Goal: Task Accomplishment & Management: Manage account settings

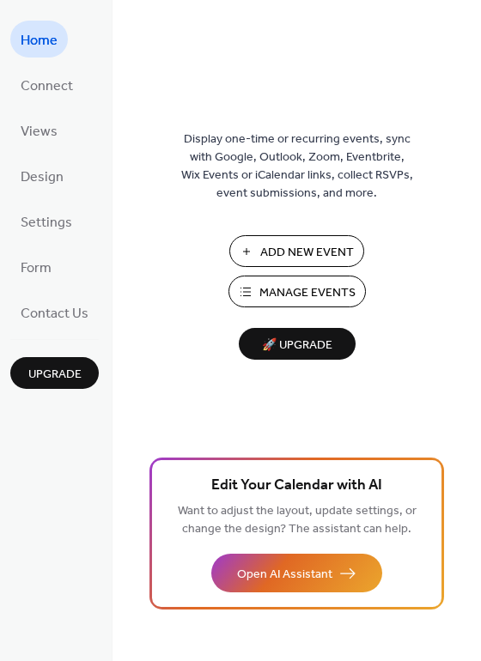
click at [301, 285] on span "Manage Events" at bounding box center [307, 293] width 96 height 18
click at [282, 294] on span "Manage Events" at bounding box center [307, 293] width 96 height 18
click at [302, 301] on span "Manage Events" at bounding box center [307, 293] width 96 height 18
click at [314, 284] on span "Manage Events" at bounding box center [307, 293] width 96 height 18
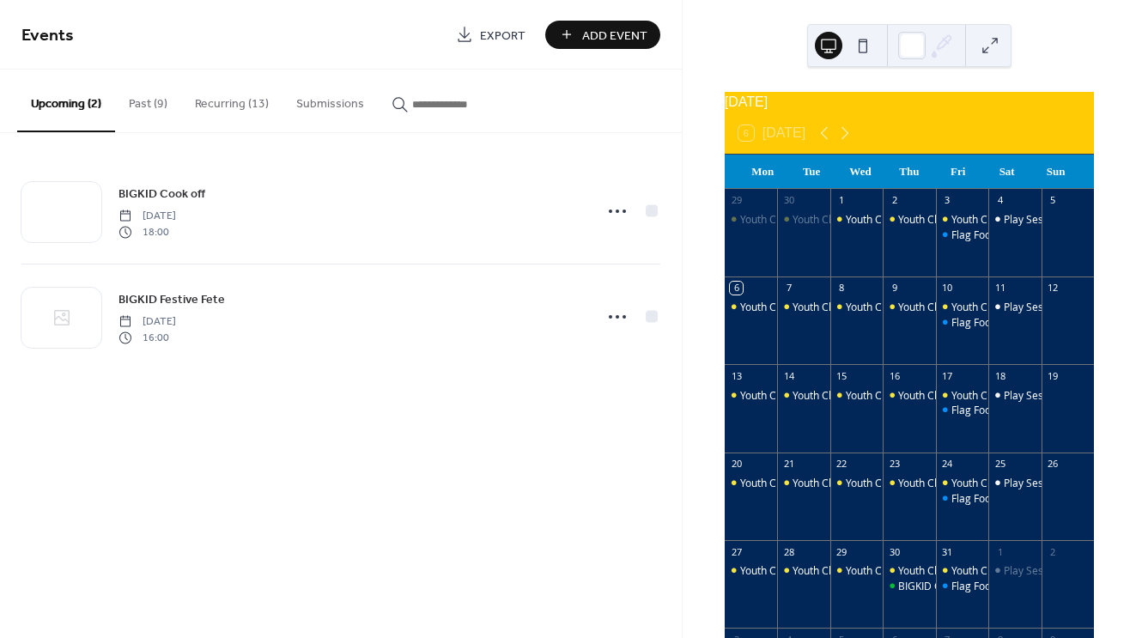
click at [232, 103] on button "Recurring (13)" at bounding box center [231, 100] width 101 height 61
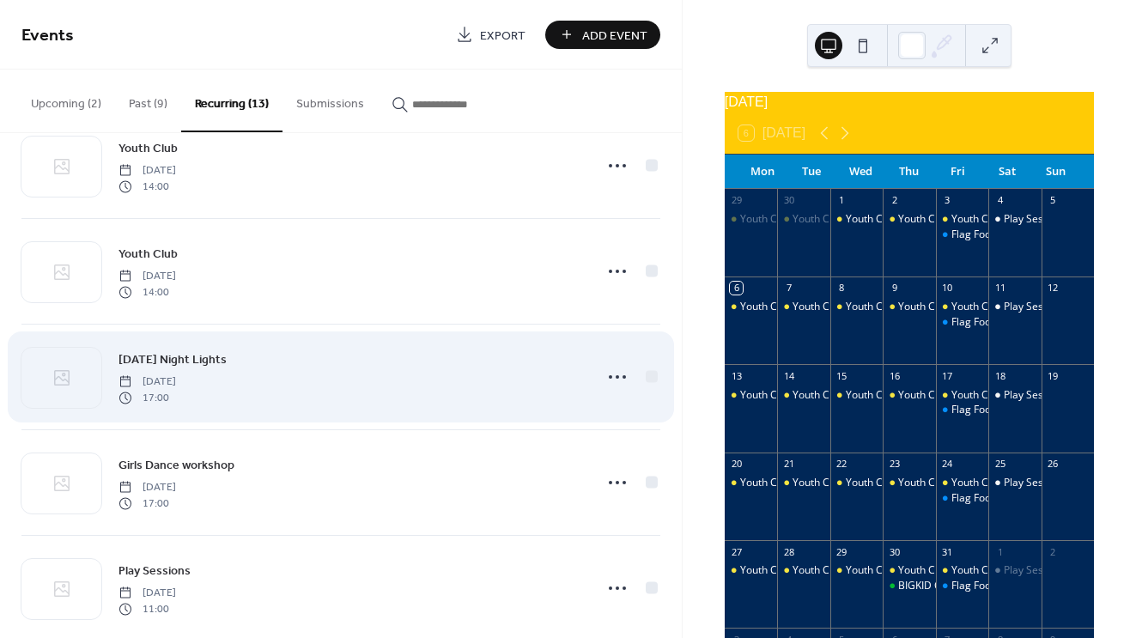
scroll to position [23, 0]
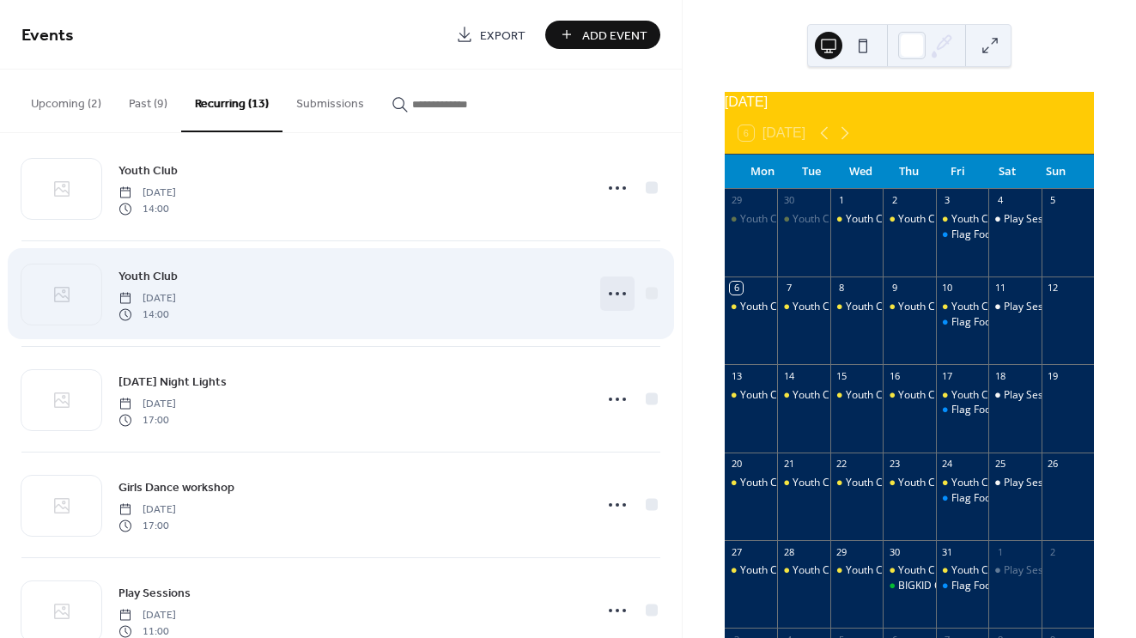
click at [624, 296] on icon at bounding box center [616, 293] width 27 height 27
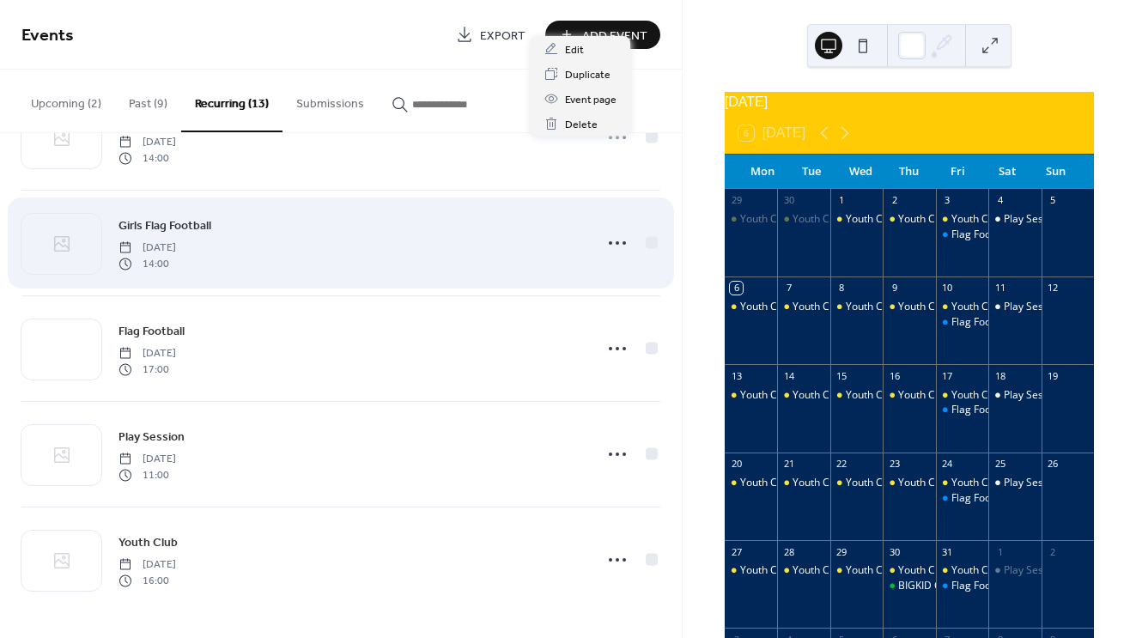
scroll to position [918, 0]
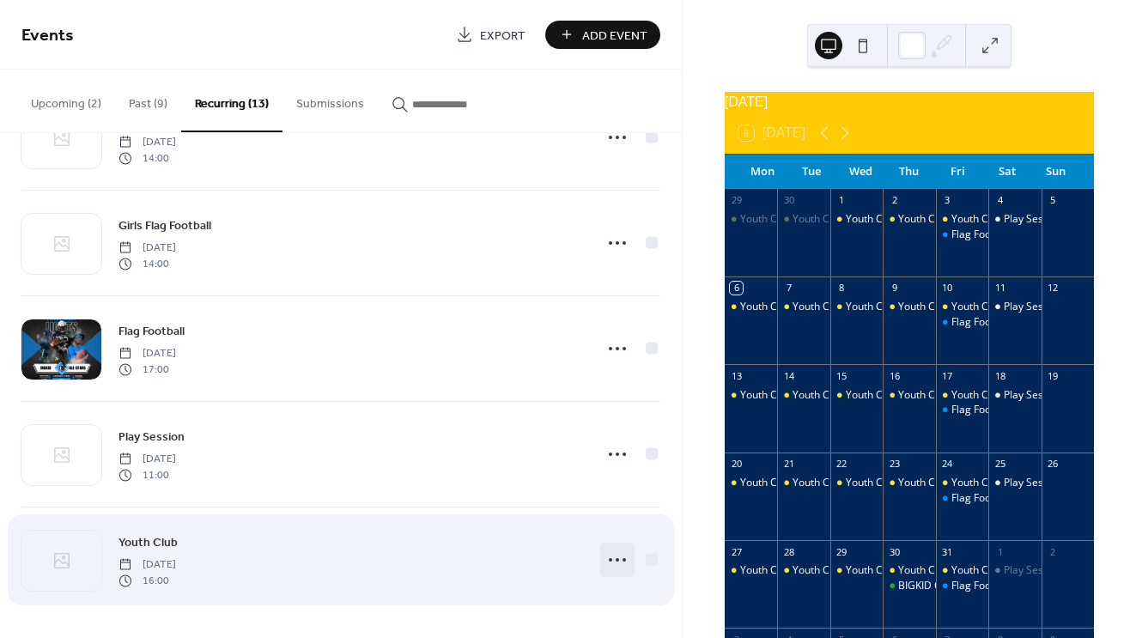
click at [609, 548] on icon at bounding box center [616, 559] width 27 height 27
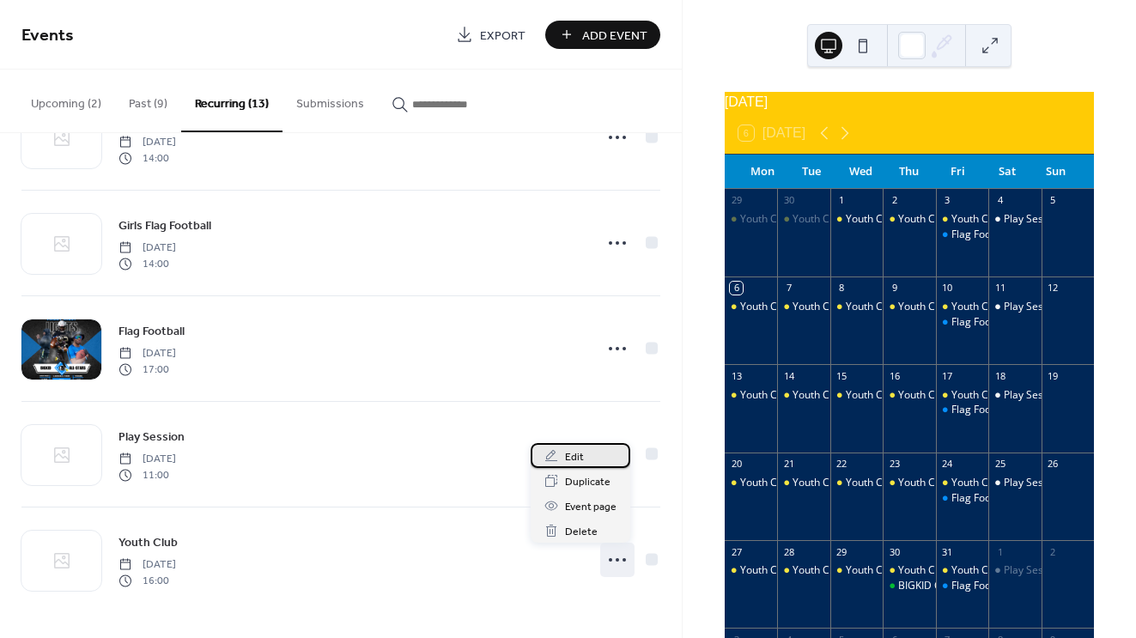
click at [583, 454] on span "Edit" at bounding box center [574, 457] width 19 height 18
